Goal: Task Accomplishment & Management: Use online tool/utility

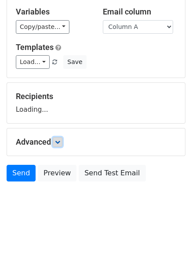
click at [60, 142] on icon at bounding box center [57, 142] width 5 height 5
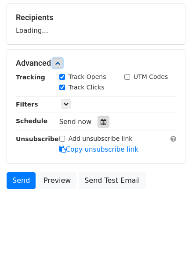
scroll to position [129, 0]
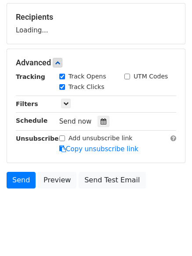
click at [103, 116] on div "Send now" at bounding box center [110, 122] width 103 height 12
click at [103, 119] on div at bounding box center [103, 121] width 12 height 11
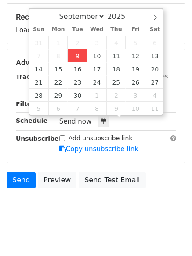
type input "2025-09-09 12:00"
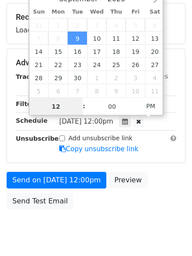
scroll to position [0, 0]
type input "4"
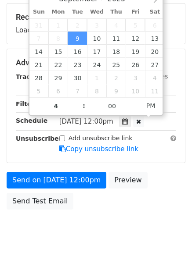
type input "2025-09-09 16:00"
click at [94, 234] on body "New Campaign Daily emails left: 50 Google Sheet: Hunting Variables Copy/paste..…" at bounding box center [96, 64] width 192 height 372
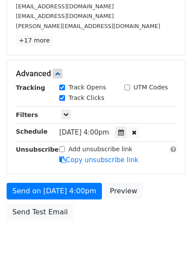
scroll to position [192, 0]
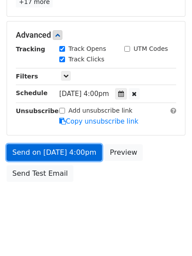
click at [38, 145] on link "Send on Sep 9 at 4:00pm" at bounding box center [54, 152] width 95 height 17
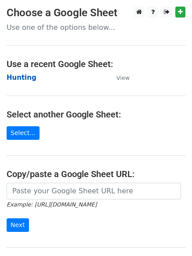
click at [23, 78] on strong "Hunting" at bounding box center [22, 78] width 30 height 8
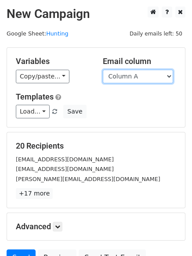
click at [147, 80] on select "Column A Column B Column C Column D Column E" at bounding box center [138, 77] width 70 height 14
select select "Column B"
click at [103, 70] on select "Column A Column B Column C Column D Column E" at bounding box center [138, 77] width 70 height 14
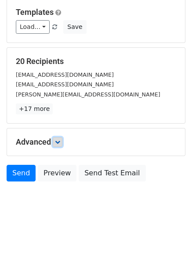
click at [60, 140] on icon at bounding box center [57, 142] width 5 height 5
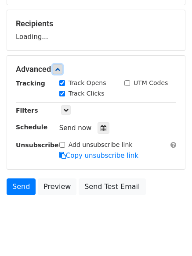
scroll to position [123, 0]
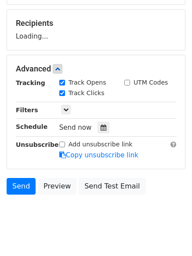
click at [101, 99] on div "Track Clicks" at bounding box center [85, 94] width 65 height 11
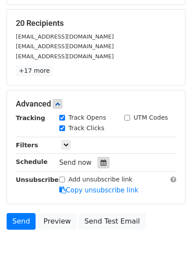
click at [100, 165] on icon at bounding box center [103, 163] width 6 height 6
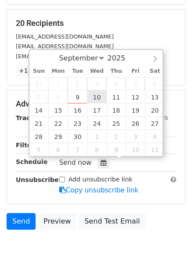
type input "2025-09-10 12:00"
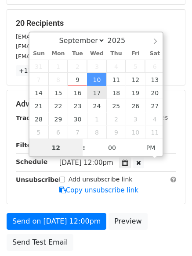
scroll to position [0, 0]
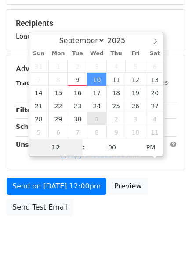
type input "5"
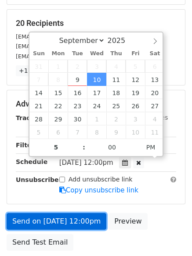
type input "2025-09-10 17:00"
click at [59, 220] on link "Send on Sep 10 at 12:00pm" at bounding box center [57, 221] width 100 height 17
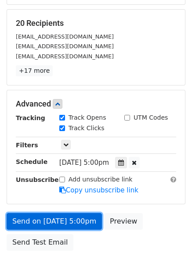
click at [37, 219] on link "Send on Sep 10 at 5:00pm" at bounding box center [54, 221] width 95 height 17
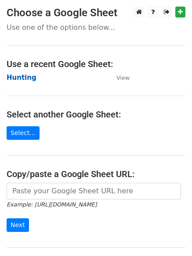
click at [21, 78] on strong "Hunting" at bounding box center [22, 78] width 30 height 8
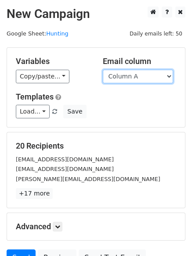
click at [140, 79] on select "Column A Column B Column C Column D Column E" at bounding box center [138, 77] width 70 height 14
select select "Column C"
click at [103, 70] on select "Column A Column B Column C Column D Column E" at bounding box center [138, 77] width 70 height 14
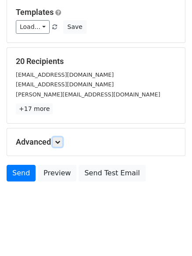
click at [58, 143] on icon at bounding box center [57, 142] width 5 height 5
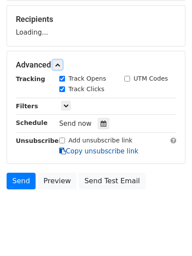
scroll to position [127, 0]
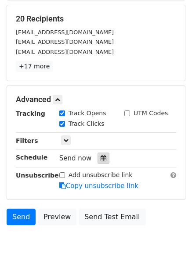
click at [100, 157] on icon at bounding box center [103, 158] width 6 height 6
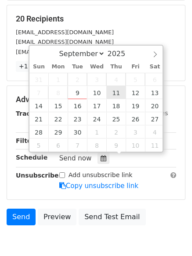
type input "2025-09-11 12:00"
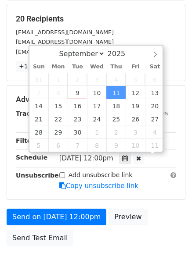
scroll to position [0, 0]
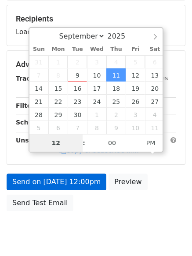
type input "6"
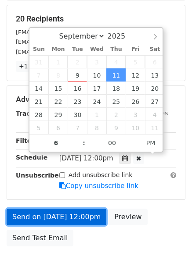
type input "2025-09-11 18:00"
click at [70, 214] on link "Send on Sep 11 at 12:00pm" at bounding box center [57, 217] width 100 height 17
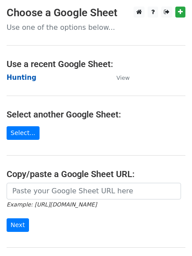
click at [18, 80] on strong "Hunting" at bounding box center [22, 78] width 30 height 8
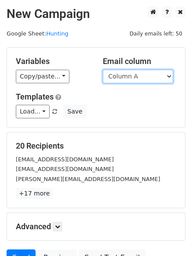
click at [129, 78] on select "Column A Column B Column C Column D Column E" at bounding box center [138, 77] width 70 height 14
select select "Column D"
click at [103, 70] on select "Column A Column B Column C Column D Column E" at bounding box center [138, 77] width 70 height 14
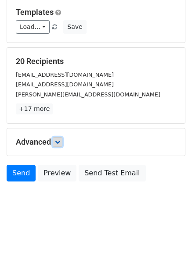
click at [62, 142] on link at bounding box center [58, 142] width 10 height 10
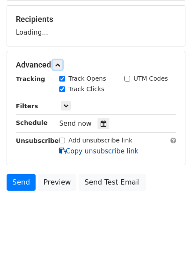
scroll to position [130, 0]
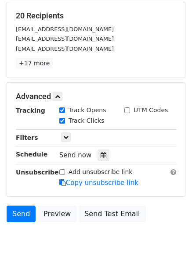
click at [102, 149] on div "Tracking Track Opens UTM Codes Track Clicks Filters Only include spreadsheet ro…" at bounding box center [96, 147] width 160 height 82
click at [100, 156] on icon at bounding box center [103, 155] width 6 height 6
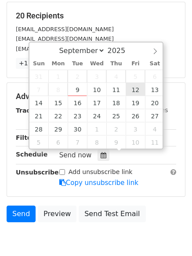
type input "2025-09-12 12:00"
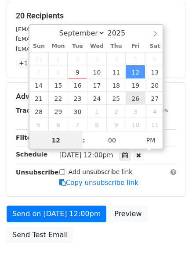
scroll to position [0, 0]
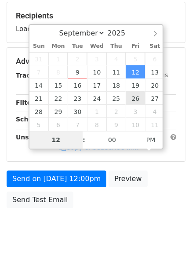
type input "7"
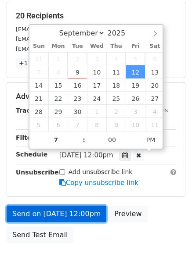
type input "2025-09-12 19:00"
click at [66, 208] on link "Send on Sep 12 at 12:00pm" at bounding box center [57, 214] width 100 height 17
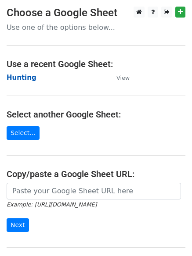
click at [21, 79] on strong "Hunting" at bounding box center [22, 78] width 30 height 8
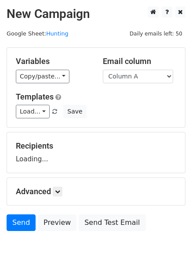
click at [133, 80] on select "Column A Column B Column C Column D Column E" at bounding box center [138, 77] width 70 height 14
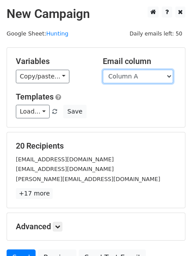
click at [130, 78] on select "Column A Column B Column C Column D Column E" at bounding box center [138, 77] width 70 height 14
select select "Column E"
click at [103, 70] on select "Column A Column B Column C Column D Column E" at bounding box center [138, 77] width 70 height 14
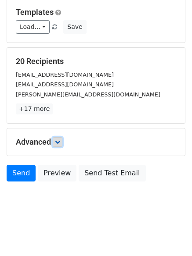
click at [60, 142] on icon at bounding box center [57, 142] width 5 height 5
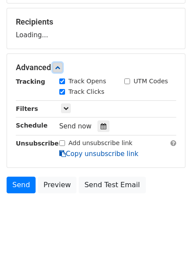
scroll to position [126, 0]
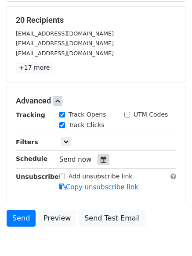
click at [102, 160] on div at bounding box center [103, 159] width 12 height 11
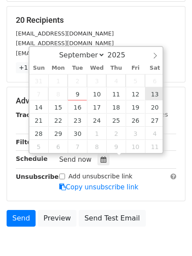
type input "[DATE] 12:00"
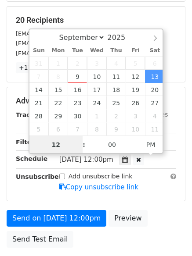
scroll to position [0, 0]
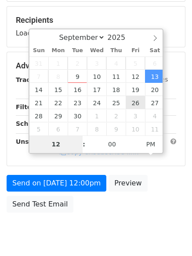
type input "8"
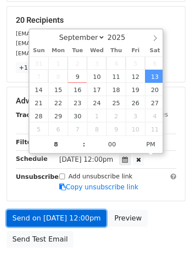
type input "[DATE] 20:00"
click at [62, 213] on link "Send on [DATE] 12:00pm" at bounding box center [57, 218] width 100 height 17
